Goal: Task Accomplishment & Management: Use online tool/utility

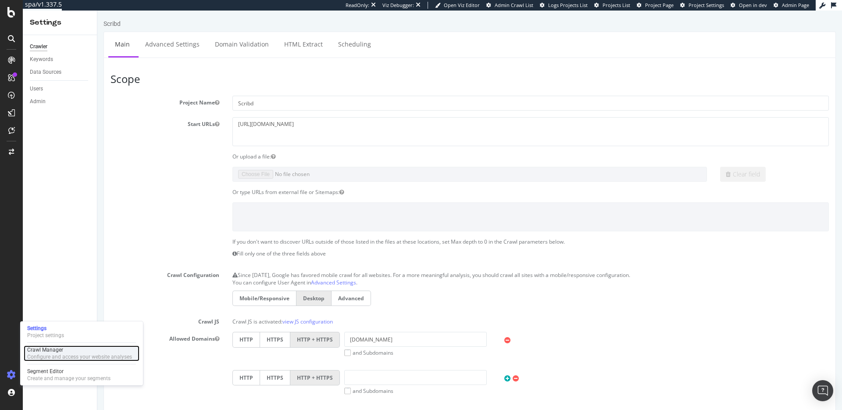
click at [60, 355] on div "Configure and access your website analyses" at bounding box center [79, 356] width 105 height 7
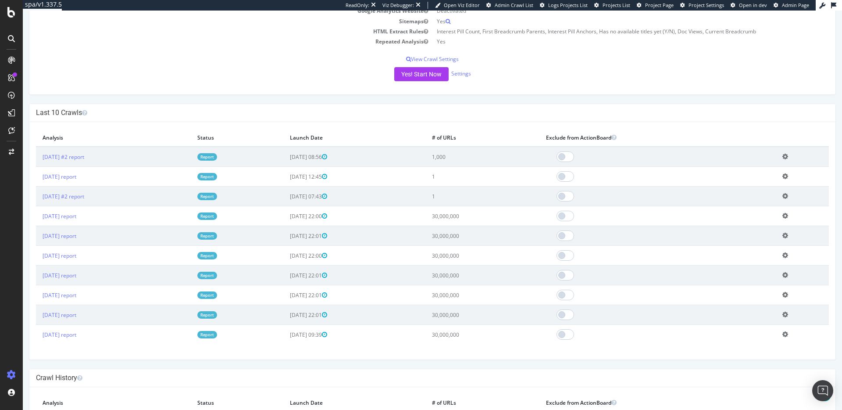
scroll to position [173, 0]
click at [76, 178] on link "[DATE] report" at bounding box center [60, 176] width 34 height 7
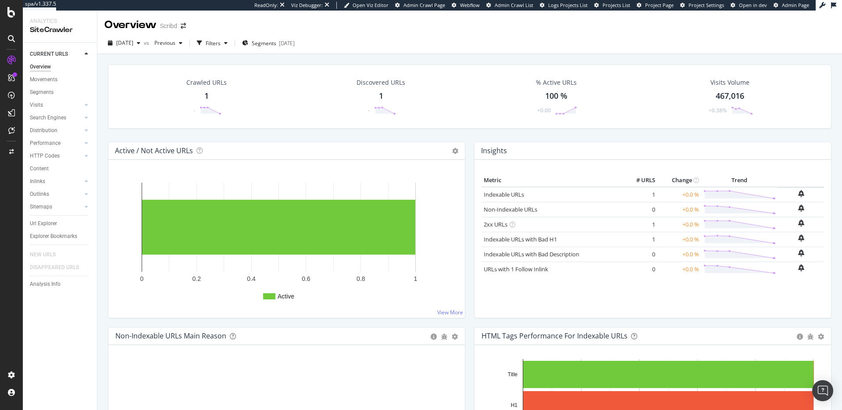
click at [207, 92] on div "1" at bounding box center [206, 95] width 4 height 11
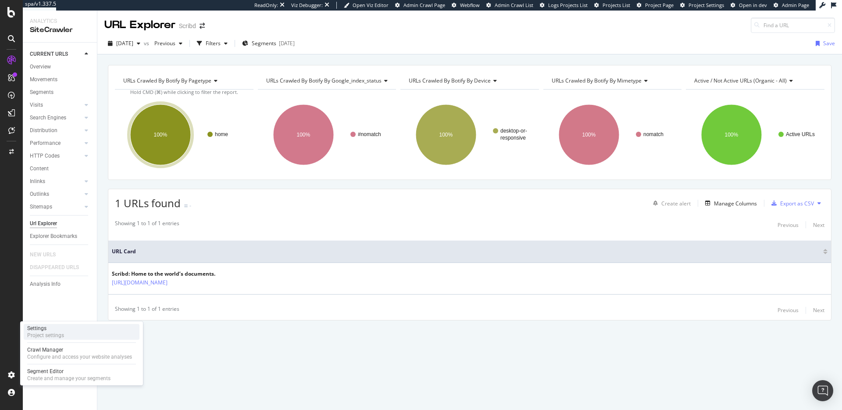
click at [53, 338] on div "Project settings" at bounding box center [45, 335] width 37 height 7
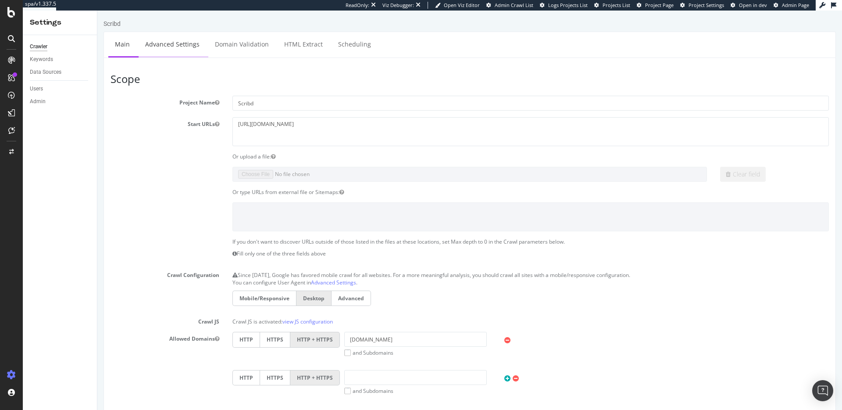
click at [194, 40] on link "Advanced Settings" at bounding box center [173, 44] width 68 height 24
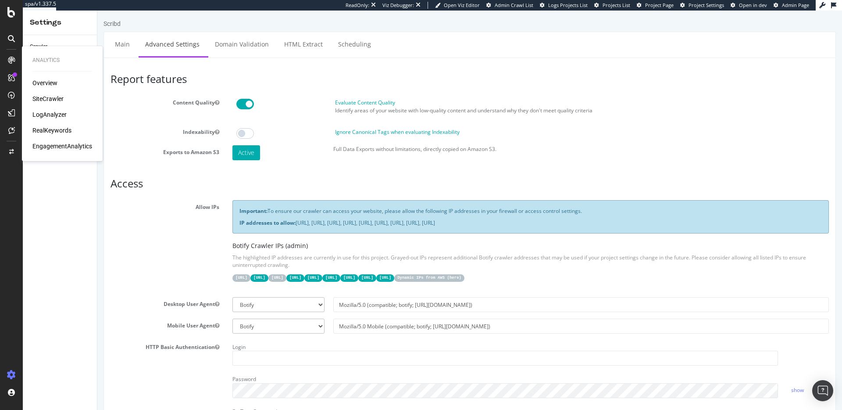
click at [40, 96] on div "SiteCrawler" at bounding box center [47, 98] width 31 height 9
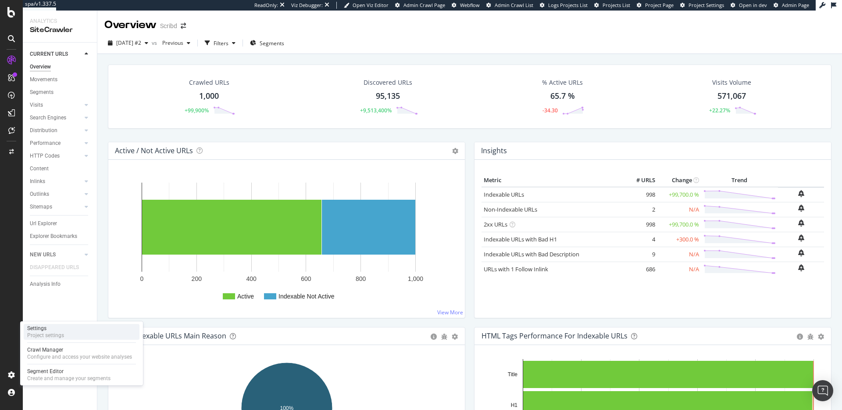
click at [62, 336] on div "Project settings" at bounding box center [45, 335] width 37 height 7
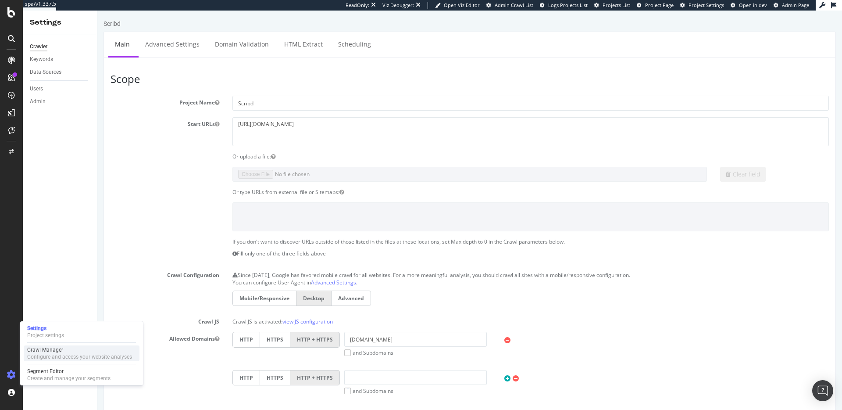
click at [53, 358] on div "Configure and access your website analyses" at bounding box center [79, 356] width 105 height 7
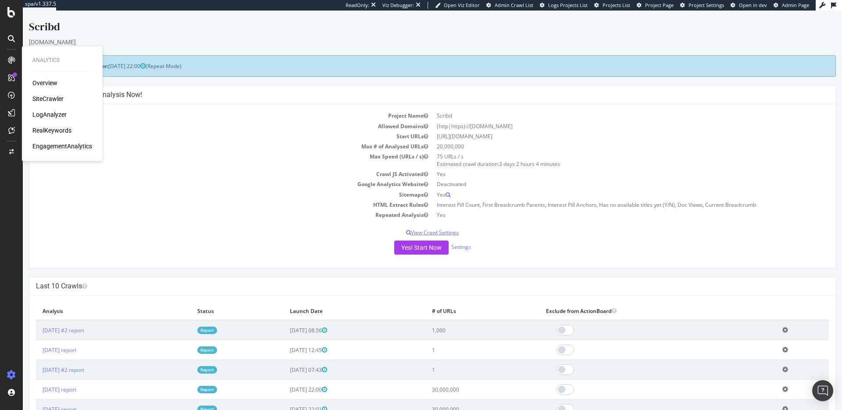
click at [218, 230] on p "View Crawl Settings" at bounding box center [432, 231] width 793 height 7
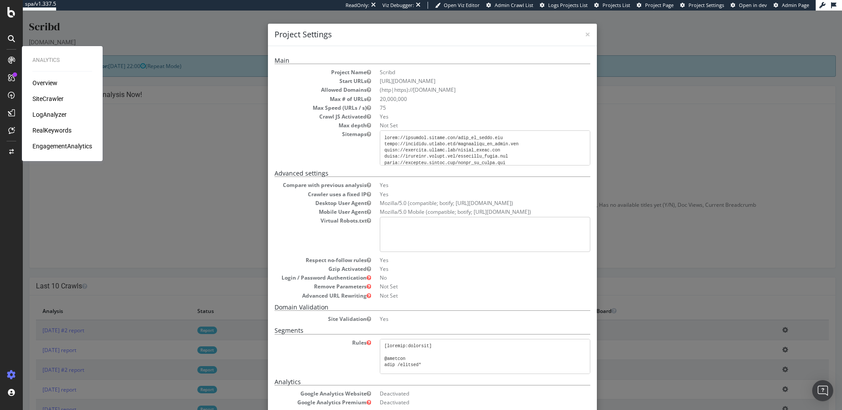
click at [177, 189] on div "× Close Project Settings Main Project Name Scribd Start URLs [URL][DOMAIN_NAME]…" at bounding box center [432, 210] width 819 height 399
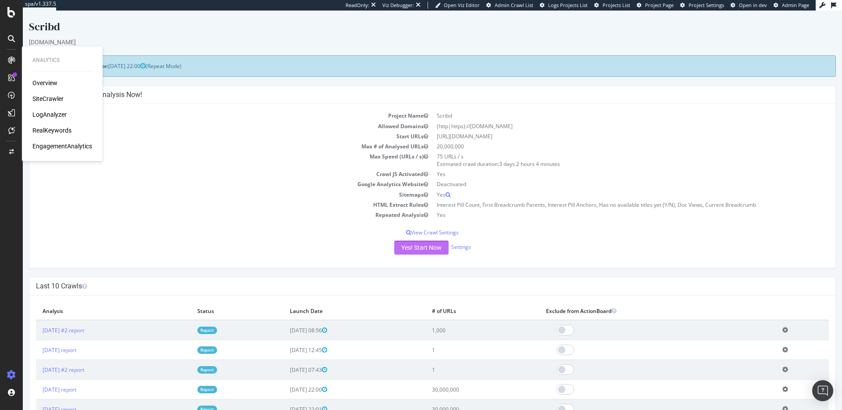
click at [424, 250] on button "Yes! Start Now" at bounding box center [421, 247] width 54 height 14
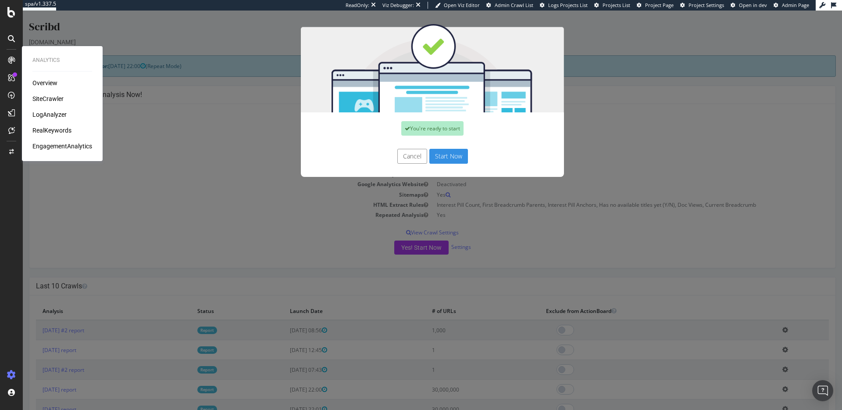
click at [454, 159] on button "Start Now" at bounding box center [448, 156] width 39 height 15
